Goal: Information Seeking & Learning: Learn about a topic

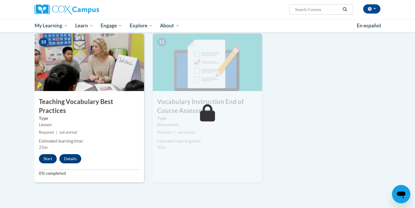
scroll to position [604, 0]
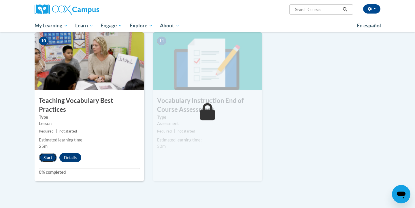
click at [46, 153] on button "Start" at bounding box center [48, 157] width 18 height 9
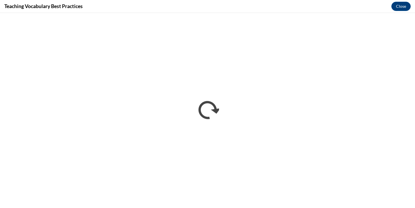
scroll to position [0, 0]
